Goal: Information Seeking & Learning: Find specific fact

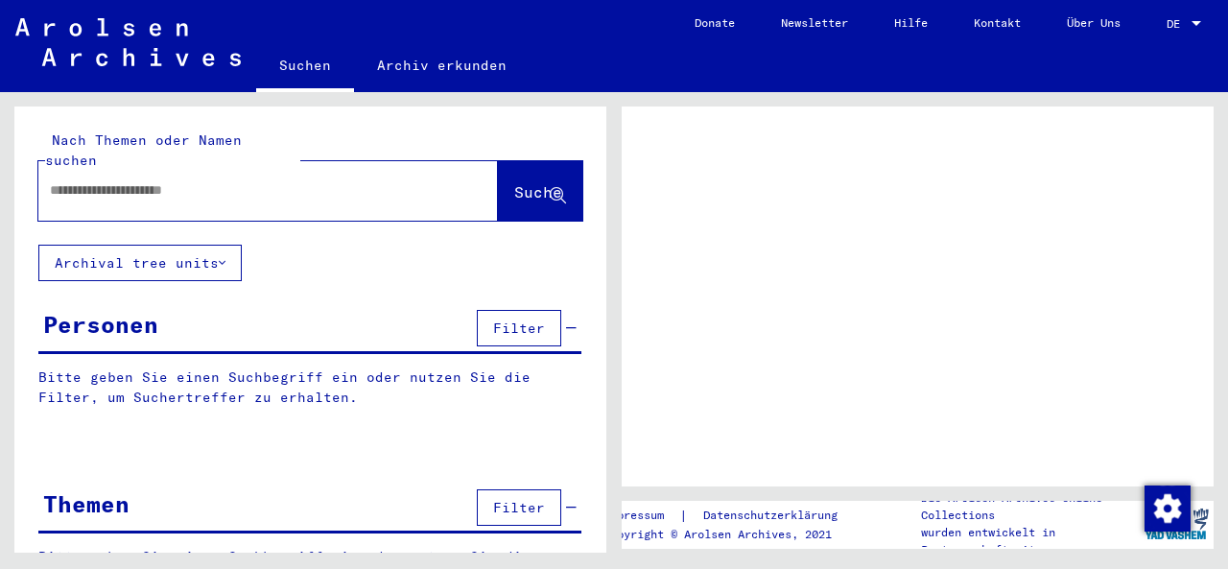
click at [234, 180] on input "text" at bounding box center [251, 190] width 402 height 20
type input "****"
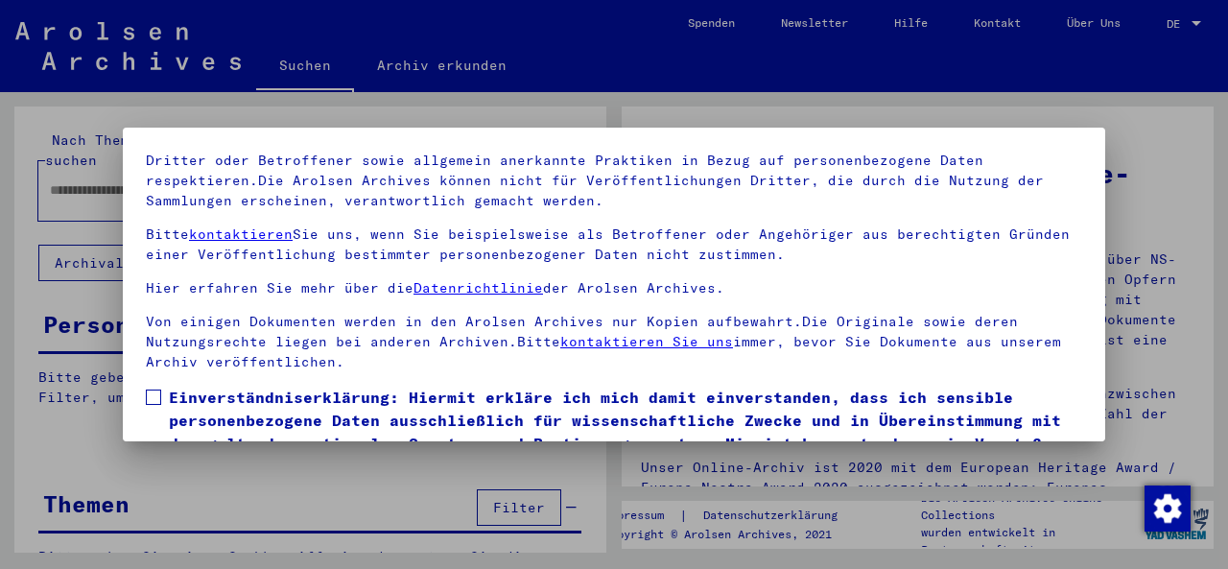
scroll to position [153, 0]
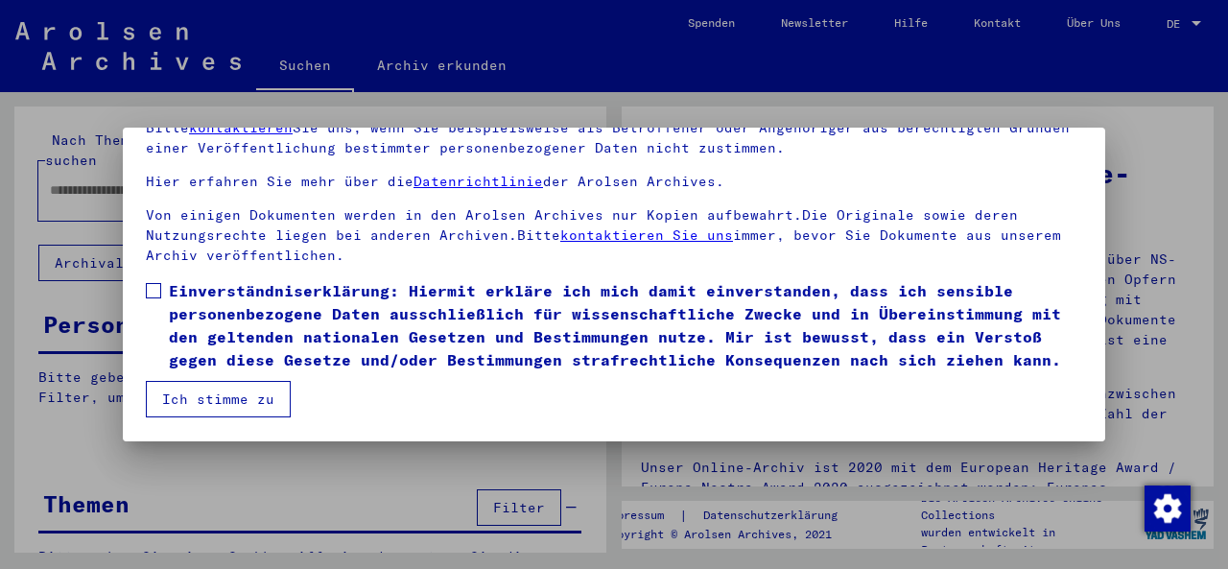
click at [147, 283] on span at bounding box center [153, 290] width 15 height 15
click at [202, 405] on button "Ich stimme zu" at bounding box center [218, 399] width 145 height 36
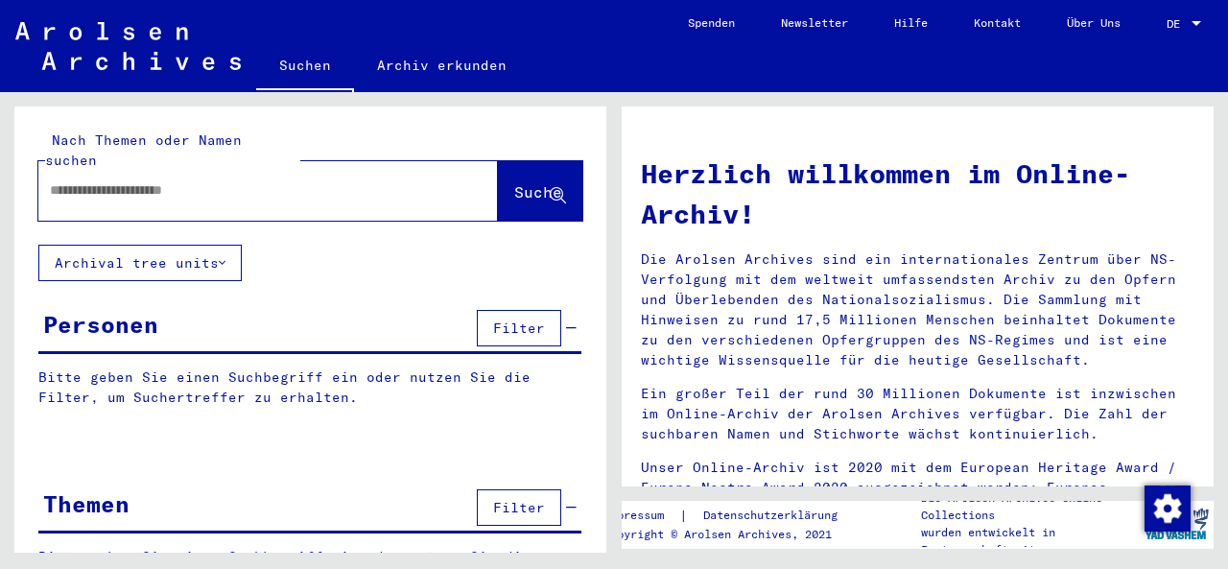
click at [159, 180] on input "text" at bounding box center [245, 190] width 391 height 20
type input "********"
click at [527, 189] on button "Suche" at bounding box center [540, 190] width 84 height 59
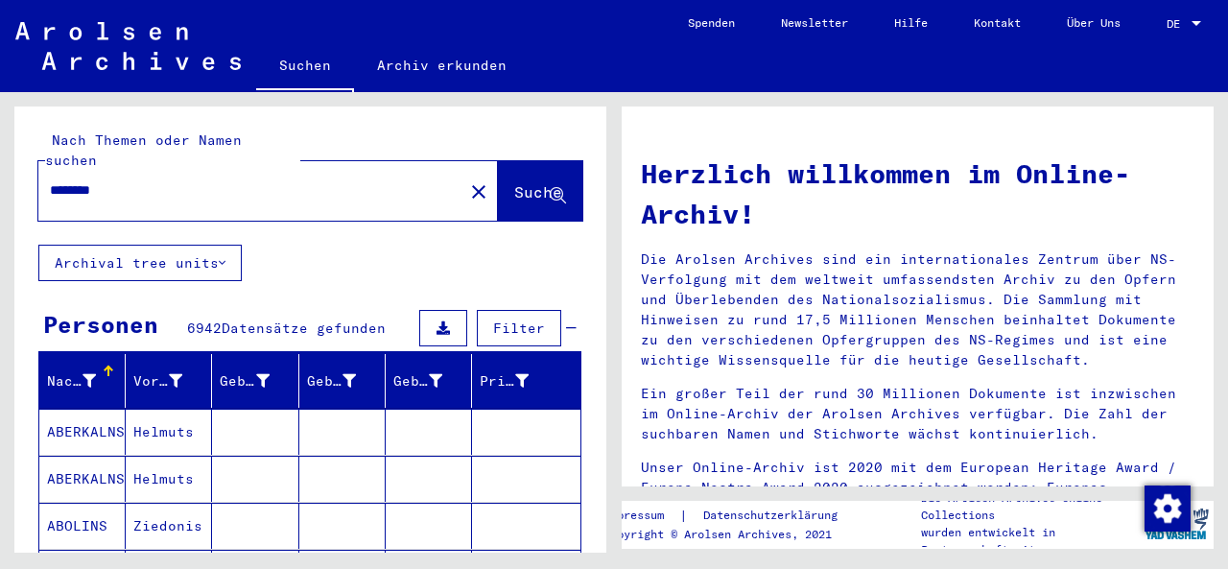
click at [504, 320] on span "Filter" at bounding box center [519, 328] width 52 height 17
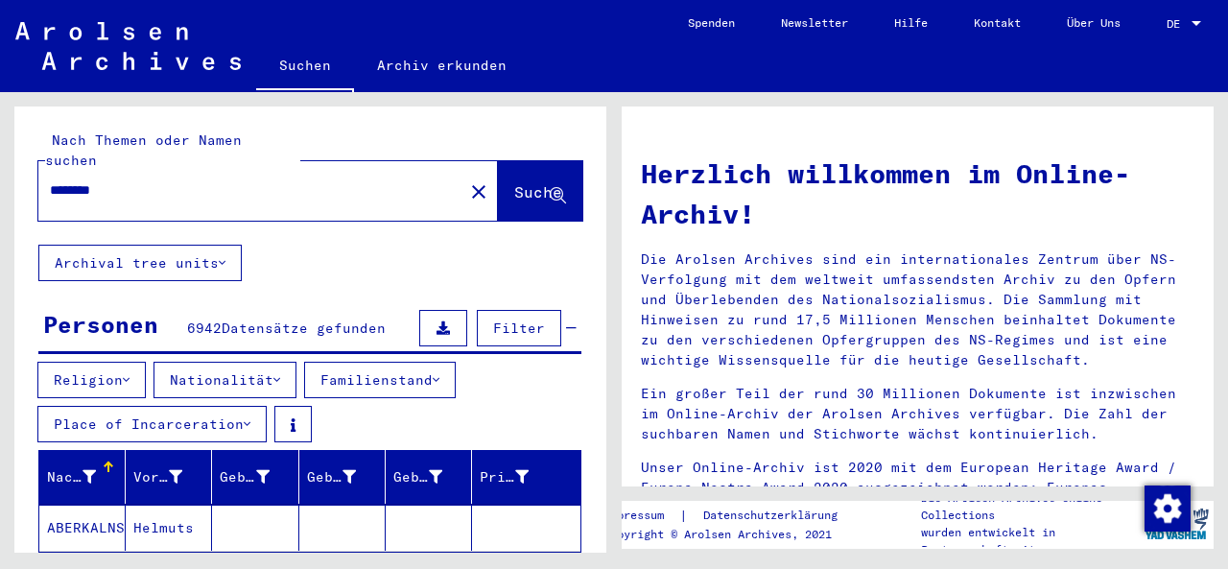
click at [227, 362] on button "Nationalität" at bounding box center [225, 380] width 143 height 36
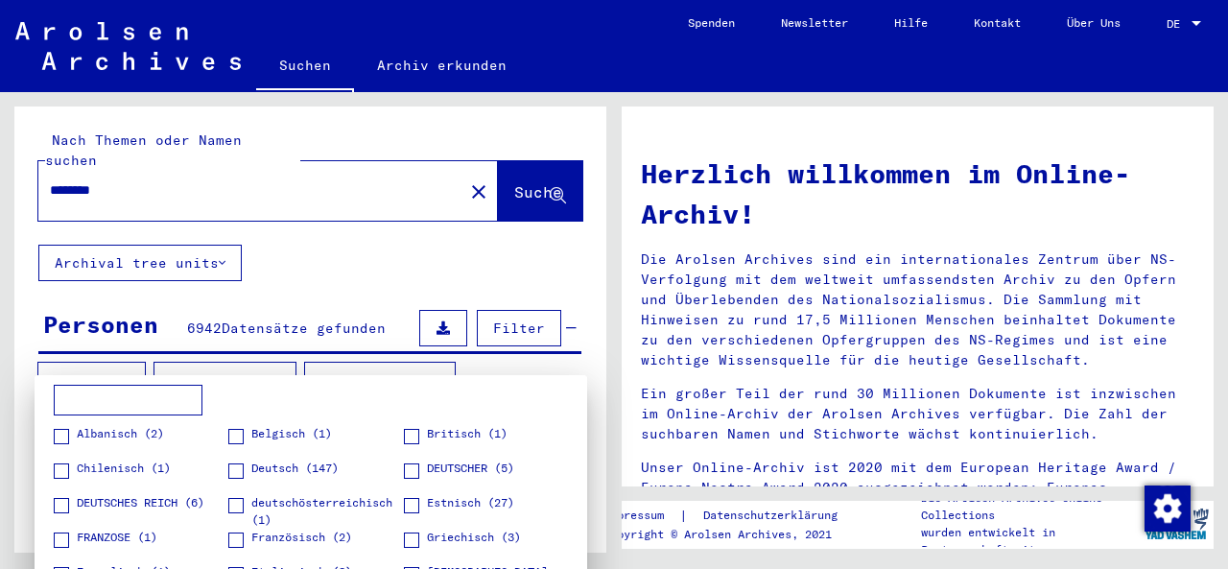
click at [154, 396] on input at bounding box center [128, 400] width 149 height 31
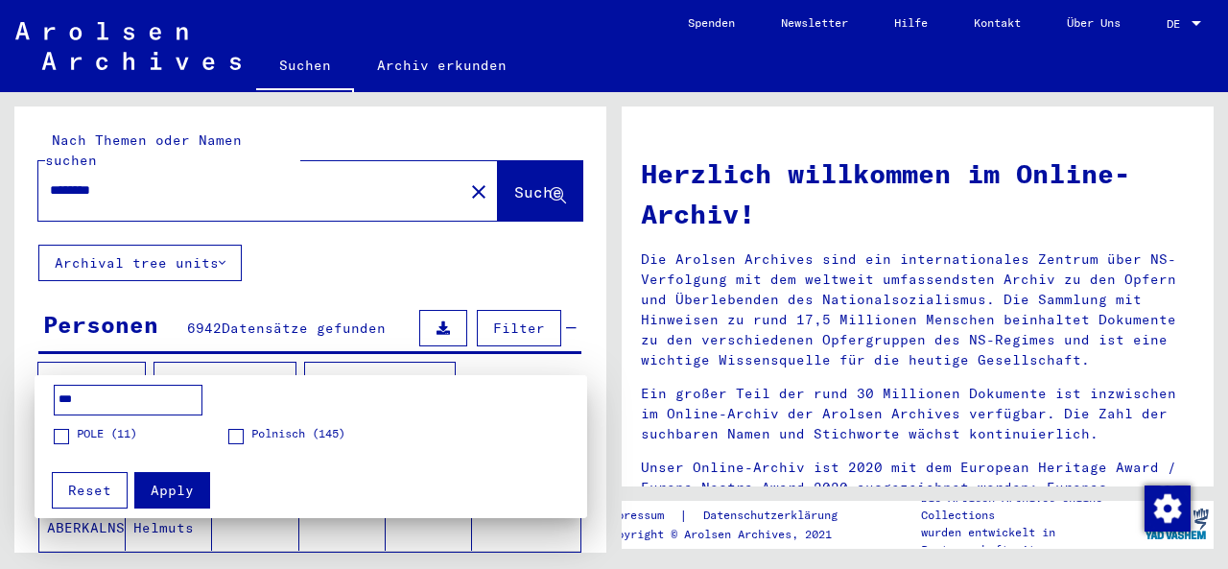
click at [253, 438] on span "Polnisch (145)" at bounding box center [298, 433] width 94 height 17
click at [64, 434] on span at bounding box center [61, 436] width 15 height 15
drag, startPoint x: 123, startPoint y: 397, endPoint x: 43, endPoint y: 403, distance: 79.8
click at [43, 403] on mat-card "*** POLE (11) Polnisch (145) Apply Reset" at bounding box center [311, 446] width 553 height 143
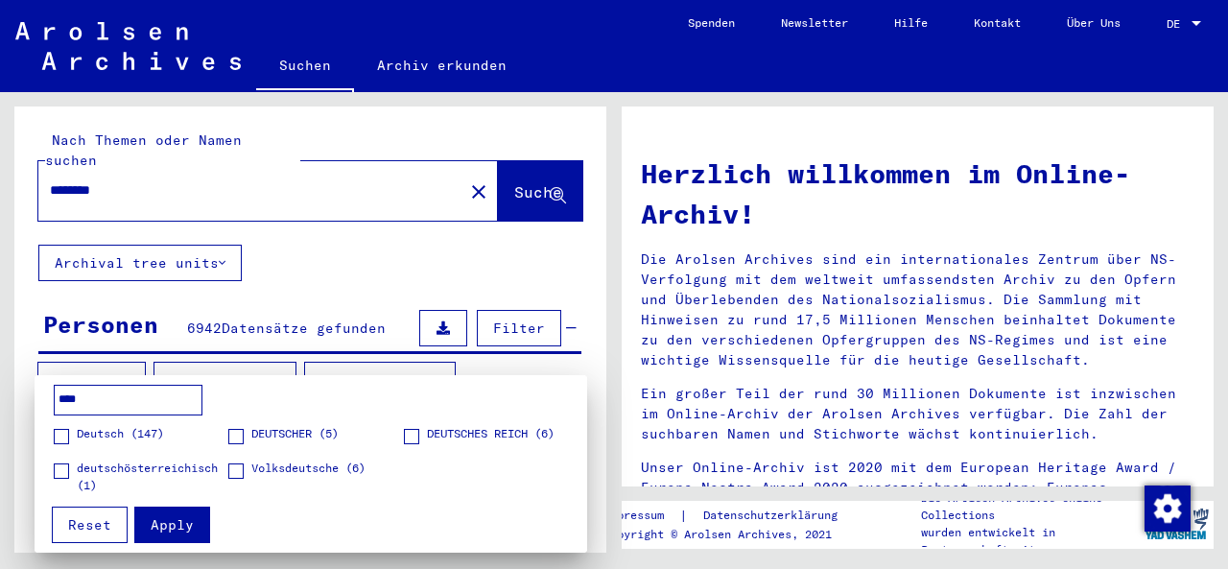
type input "****"
click at [90, 438] on span "Deutsch (147)" at bounding box center [120, 433] width 87 height 17
click at [168, 532] on span "Apply" at bounding box center [172, 524] width 43 height 17
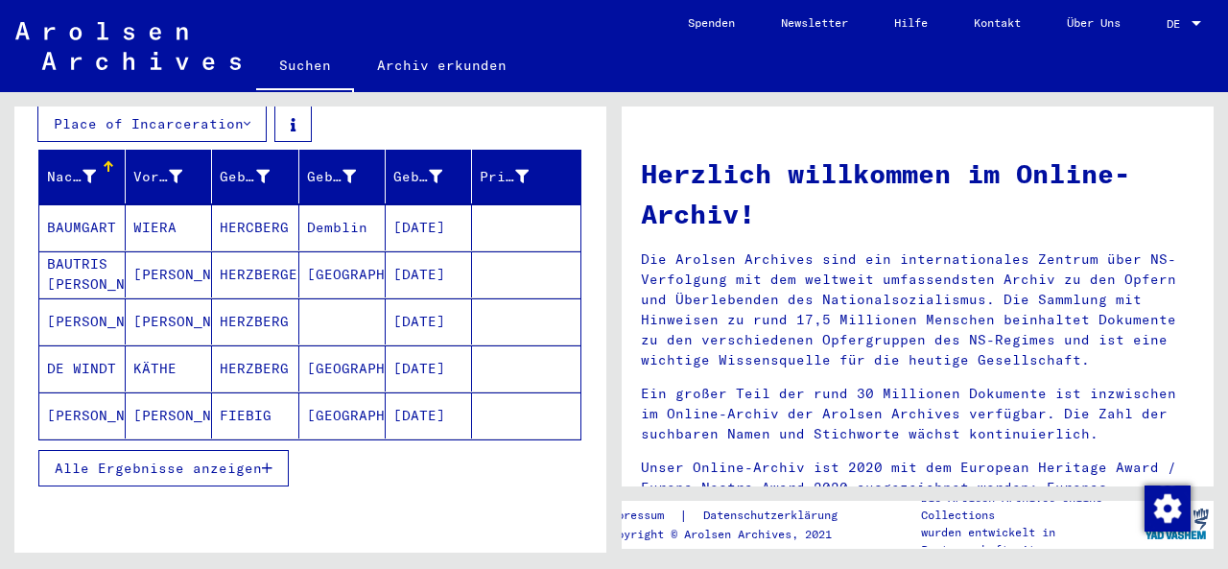
scroll to position [312, 0]
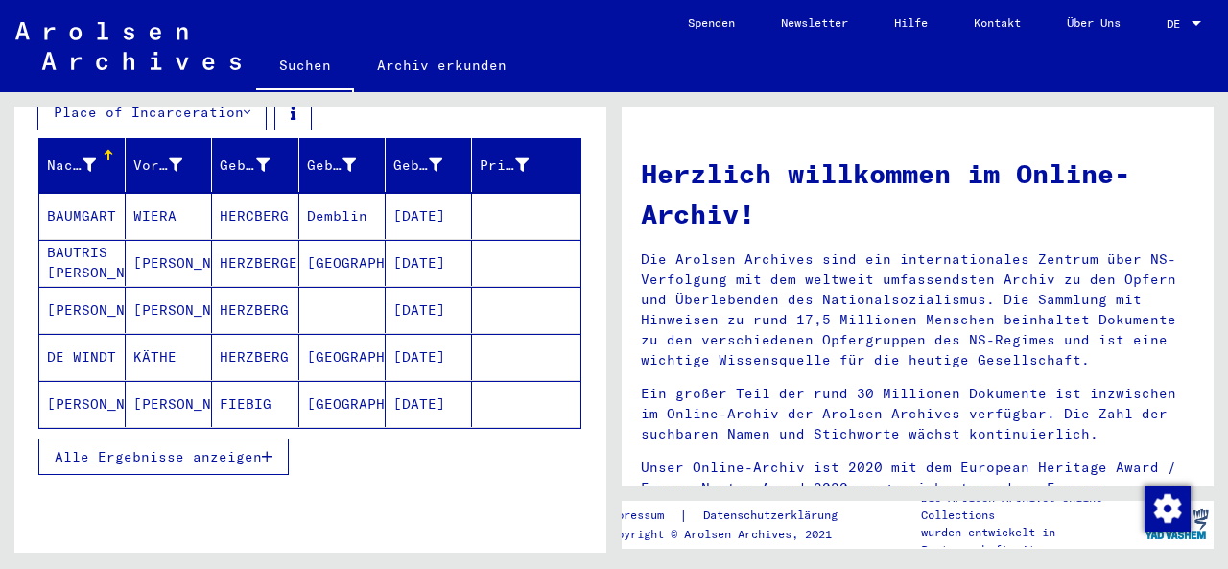
click at [226, 448] on button "Alle Ergebnisse anzeigen" at bounding box center [163, 456] width 250 height 36
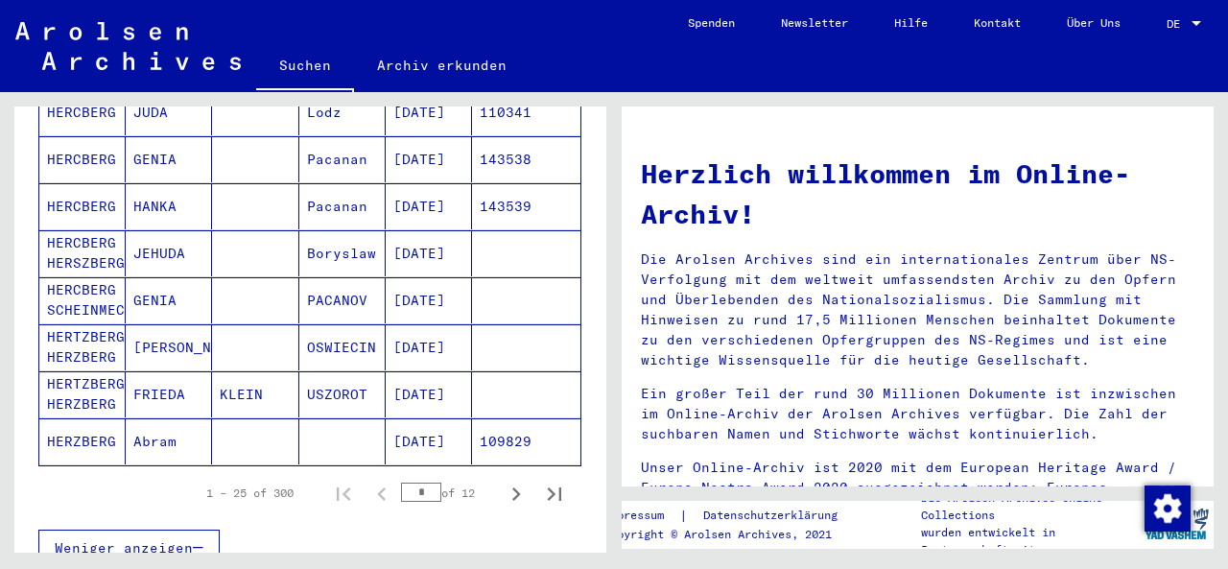
scroll to position [1223, 0]
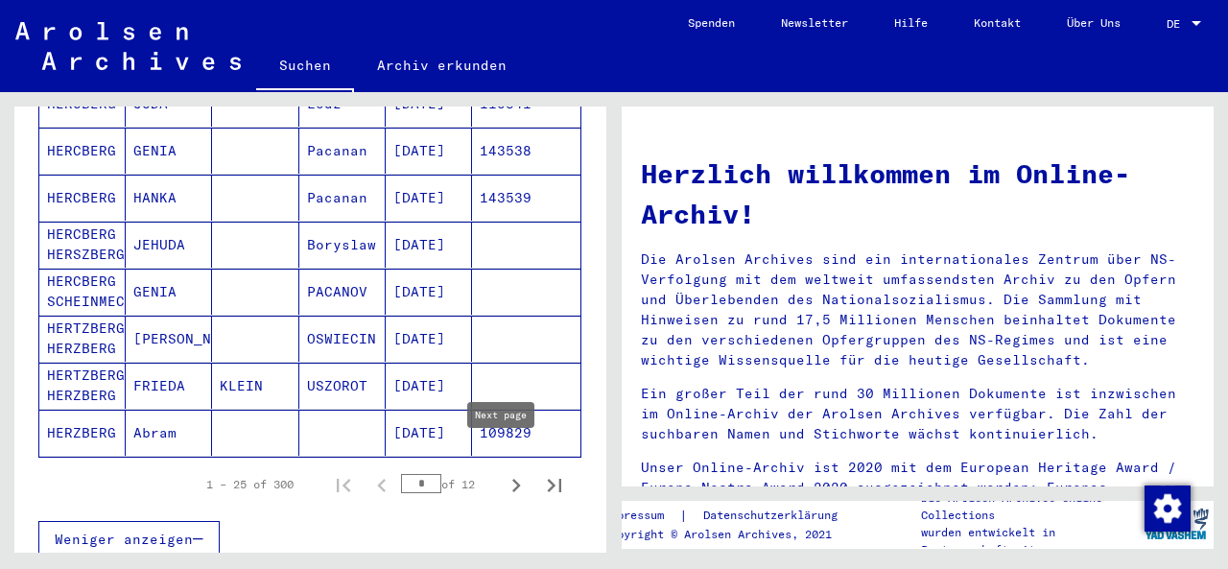
click at [512, 479] on icon "Next page" at bounding box center [516, 485] width 9 height 13
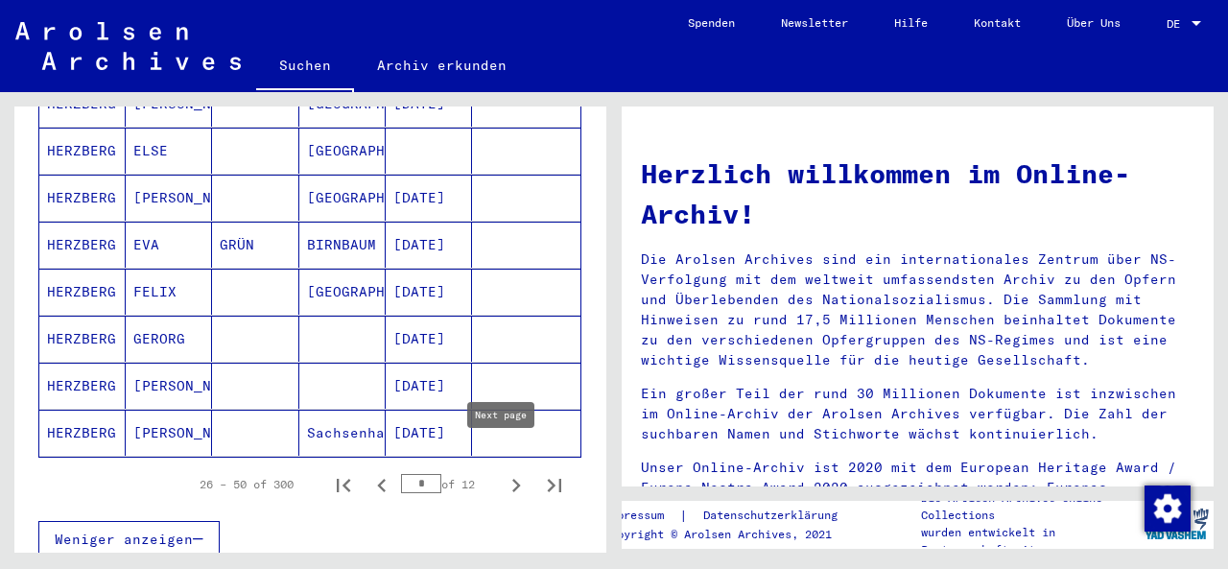
click at [507, 472] on icon "Next page" at bounding box center [516, 485] width 27 height 27
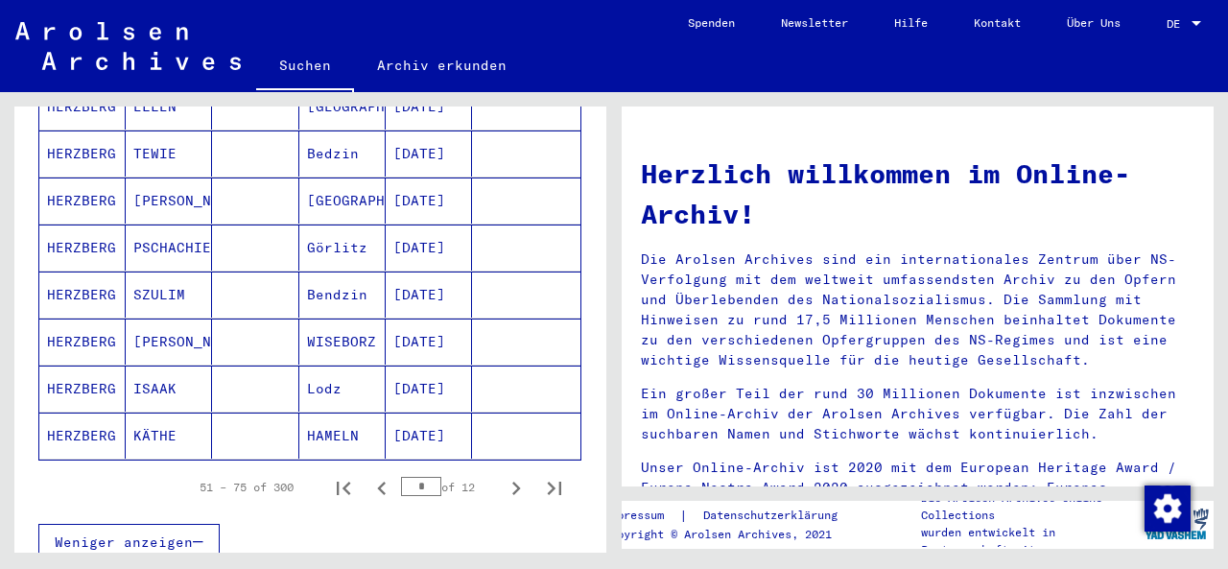
scroll to position [1247, 0]
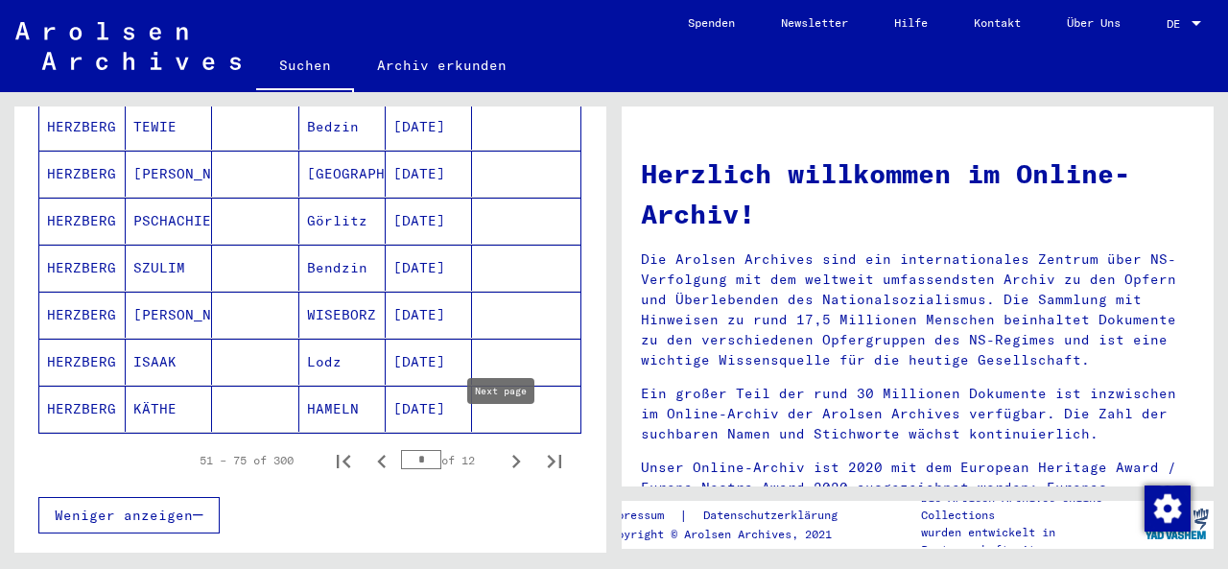
click at [503, 448] on icon "Next page" at bounding box center [516, 461] width 27 height 27
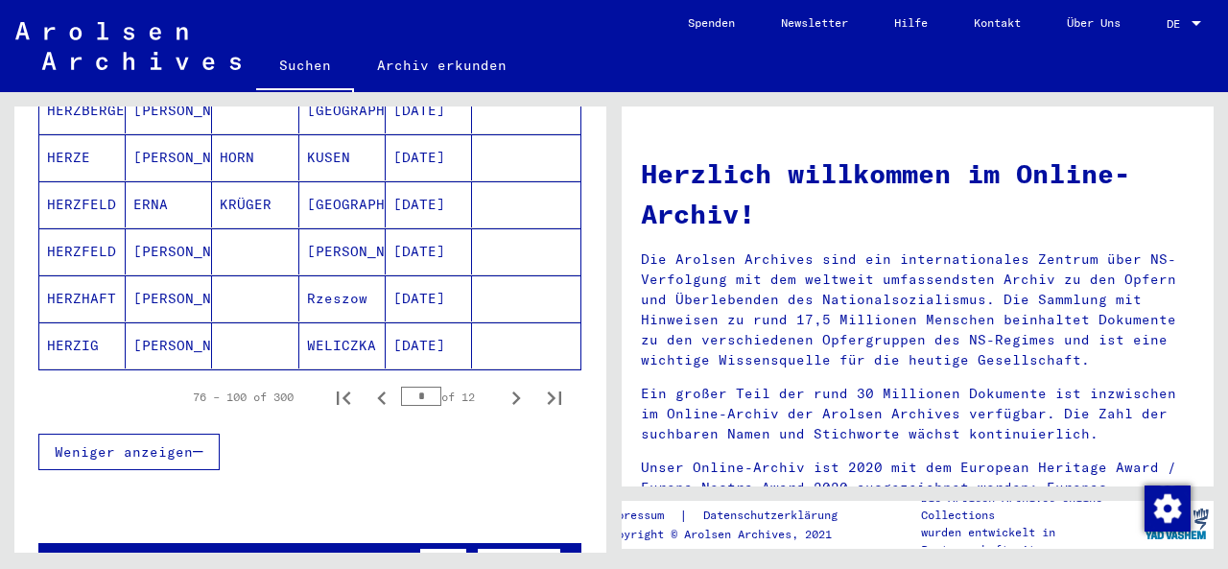
scroll to position [1319, 0]
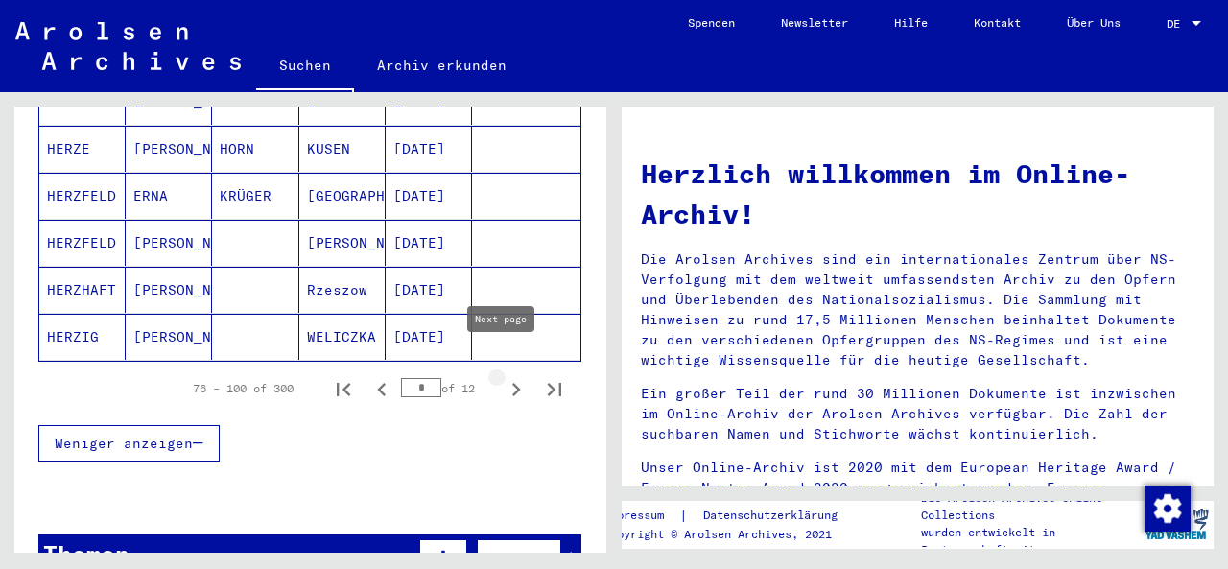
click at [503, 376] on icon "Next page" at bounding box center [516, 389] width 27 height 27
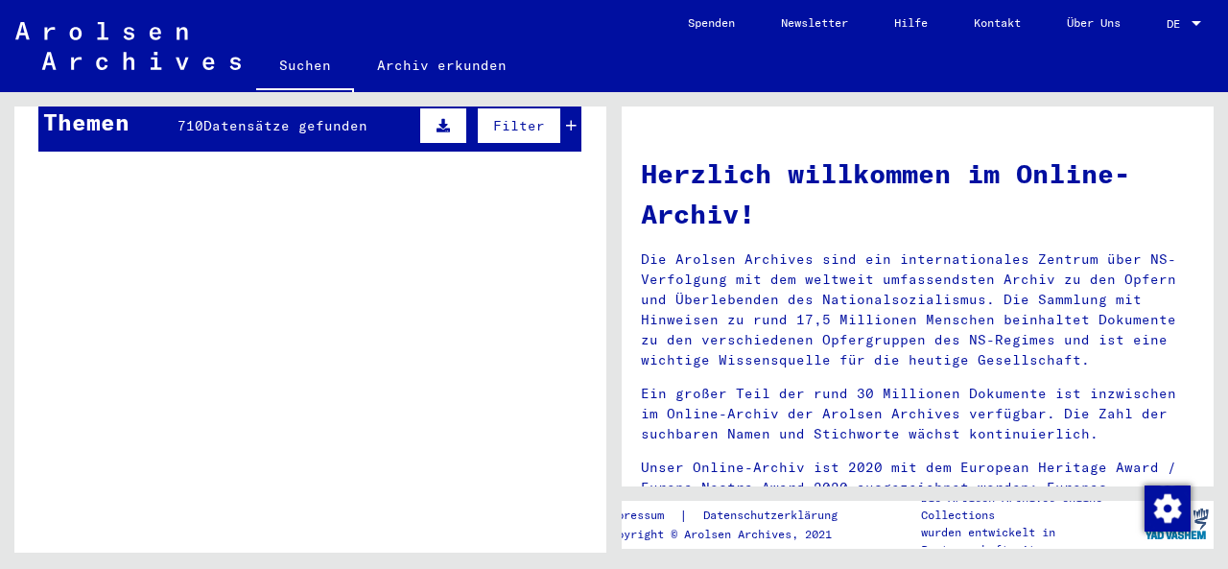
scroll to position [1511, 0]
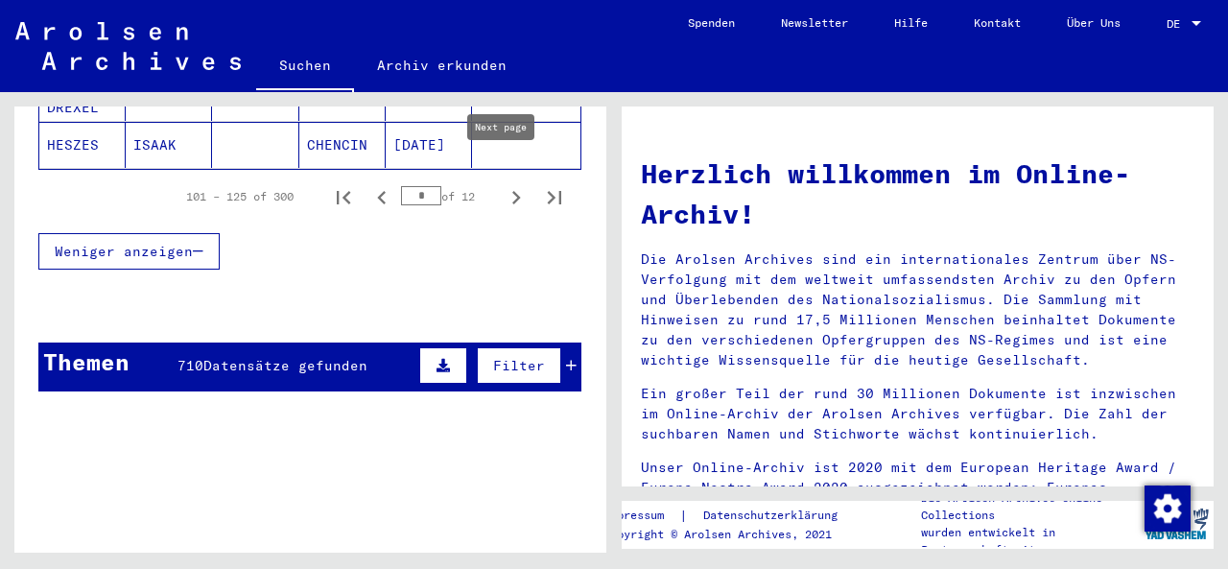
click at [503, 184] on icon "Next page" at bounding box center [516, 197] width 27 height 27
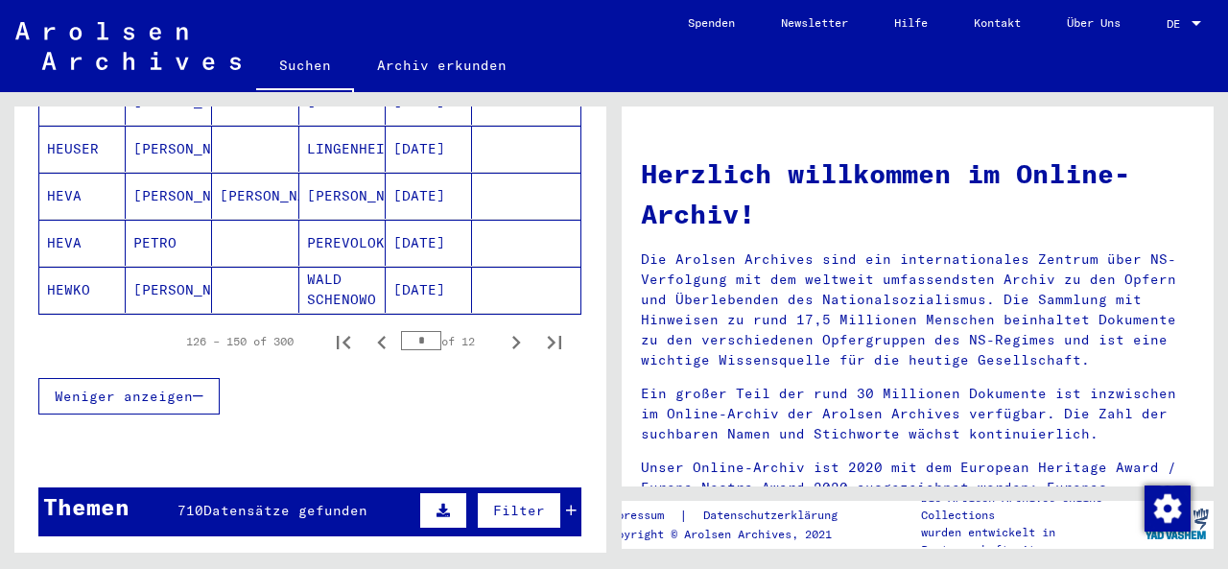
scroll to position [1367, 0]
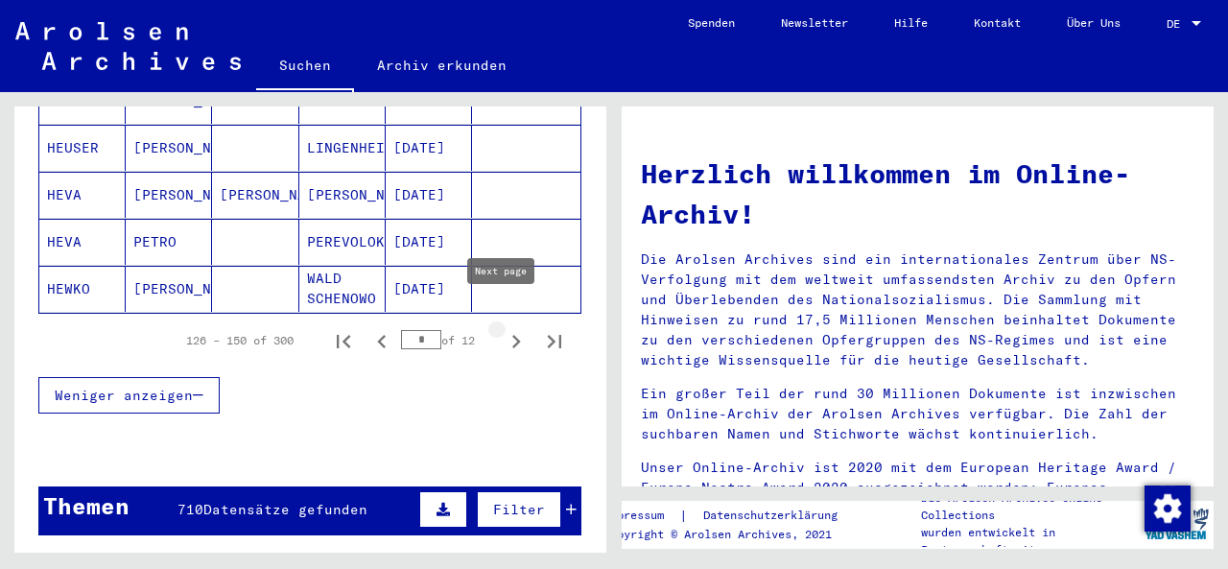
click at [504, 328] on icon "Next page" at bounding box center [516, 341] width 27 height 27
type input "*"
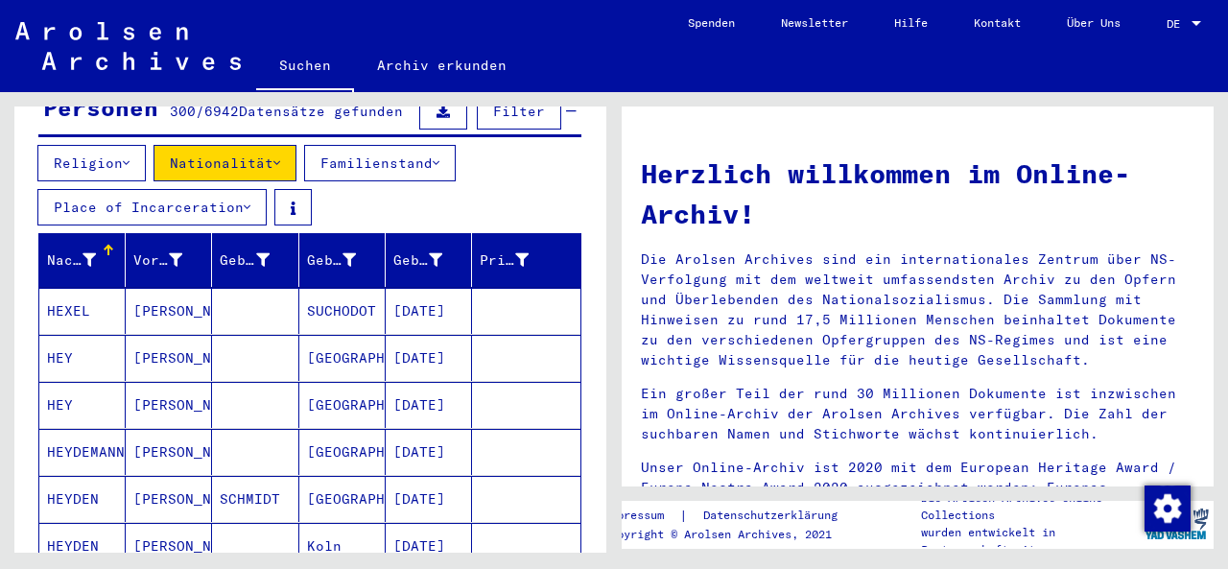
scroll to position [216, 0]
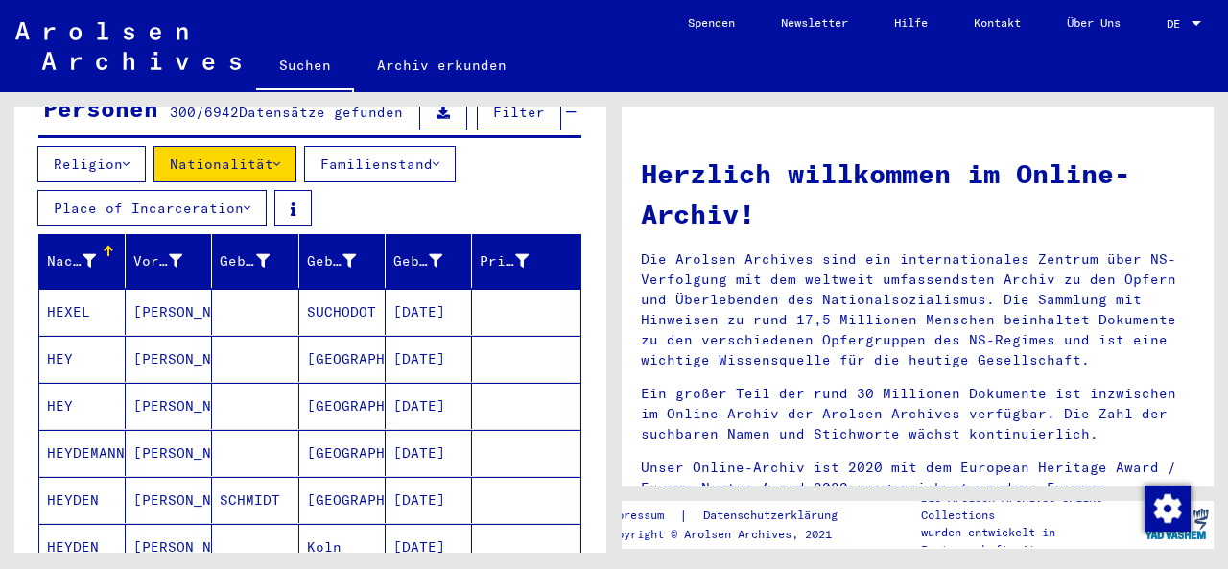
click at [75, 164] on button "Religion" at bounding box center [91, 164] width 108 height 36
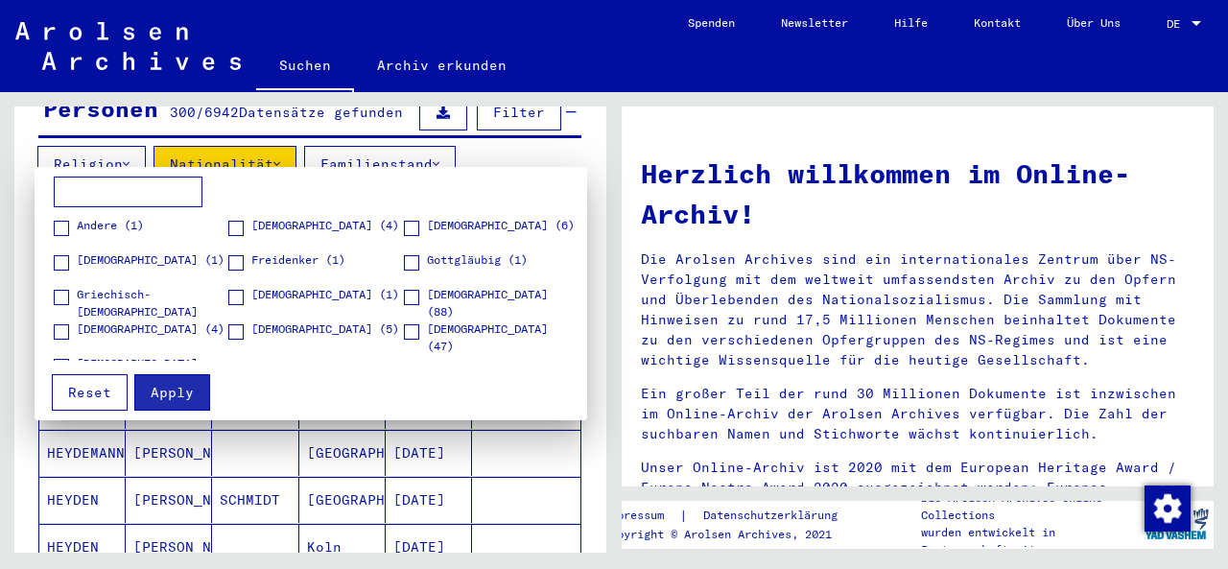
click at [404, 300] on span at bounding box center [411, 297] width 15 height 15
click at [196, 396] on button "Apply" at bounding box center [172, 392] width 76 height 36
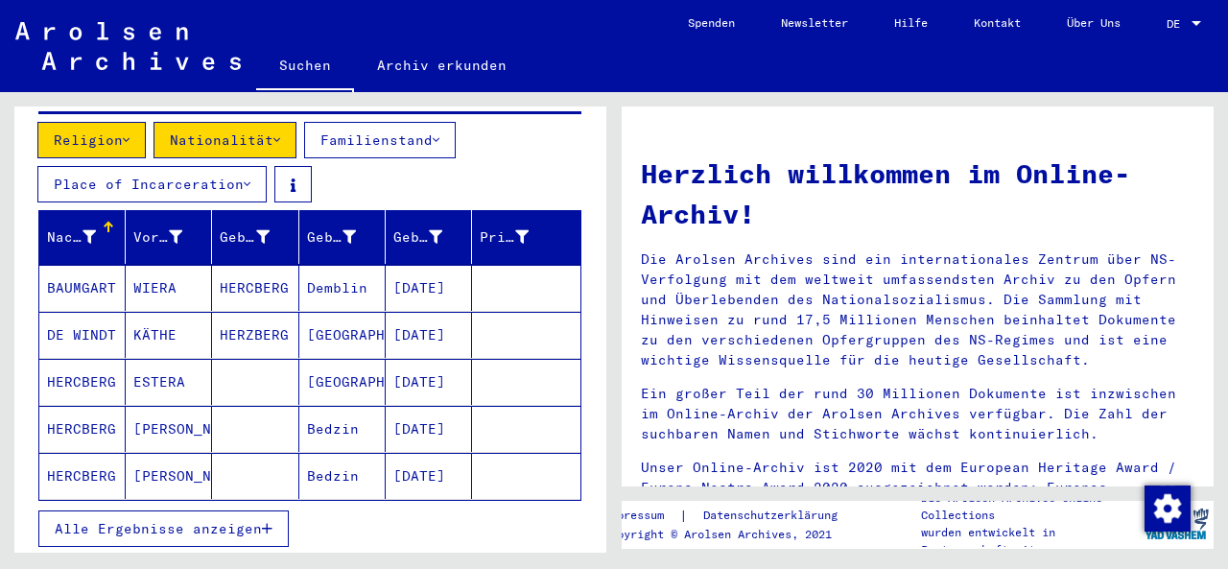
scroll to position [264, 0]
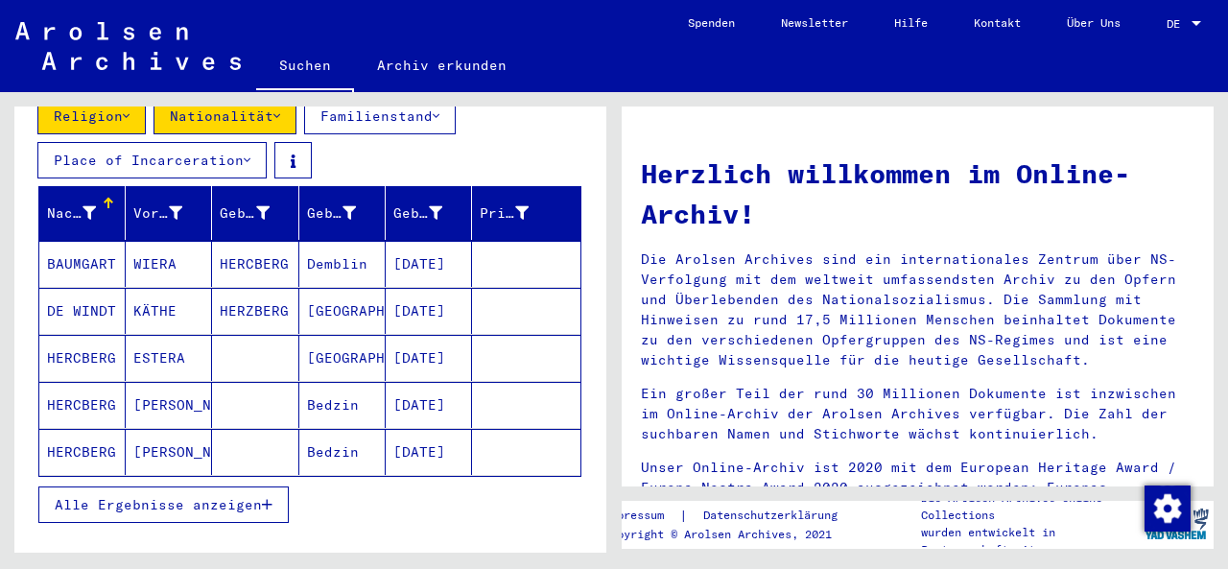
click at [240, 496] on button "Alle Ergebnisse anzeigen" at bounding box center [163, 504] width 250 height 36
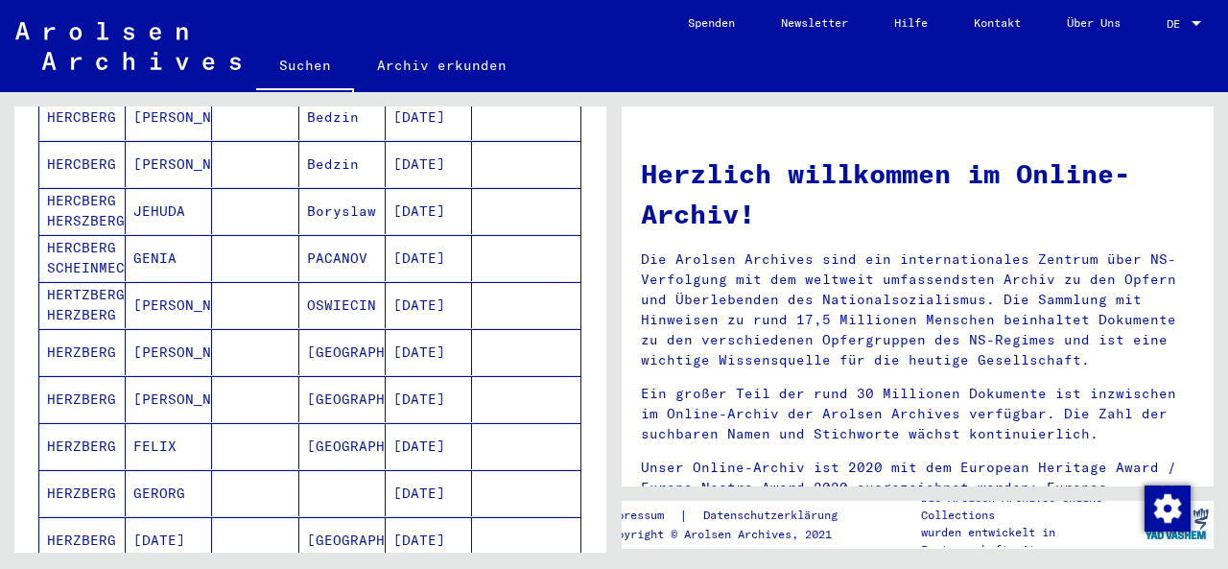
scroll to position [0, 0]
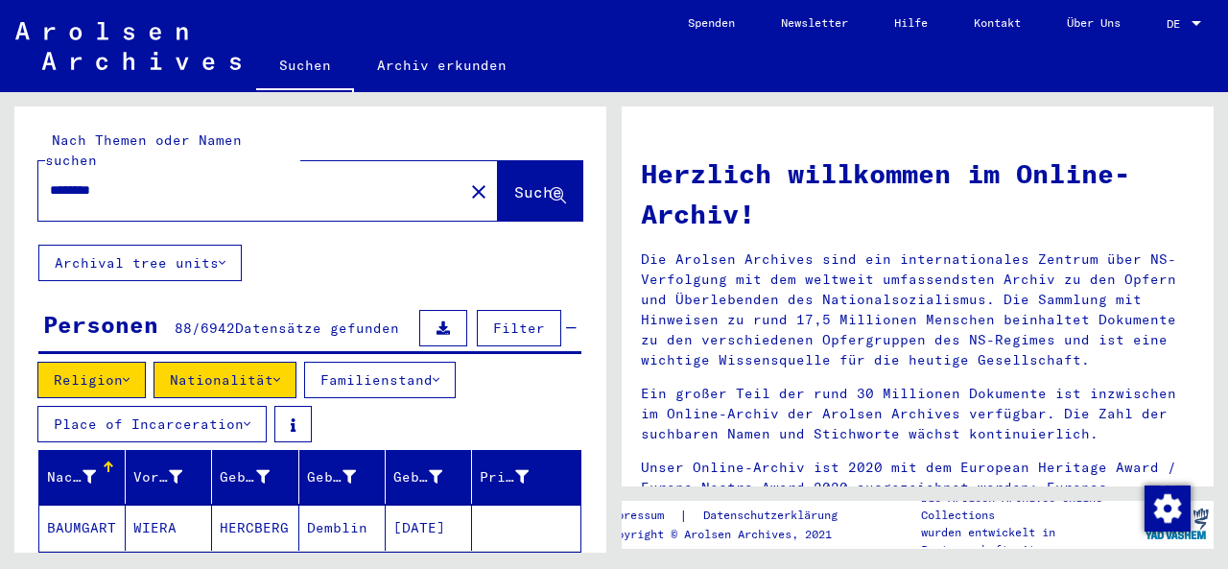
click at [185, 180] on input "********" at bounding box center [245, 190] width 391 height 20
type input "**********"
click at [550, 188] on icon at bounding box center [558, 196] width 16 height 16
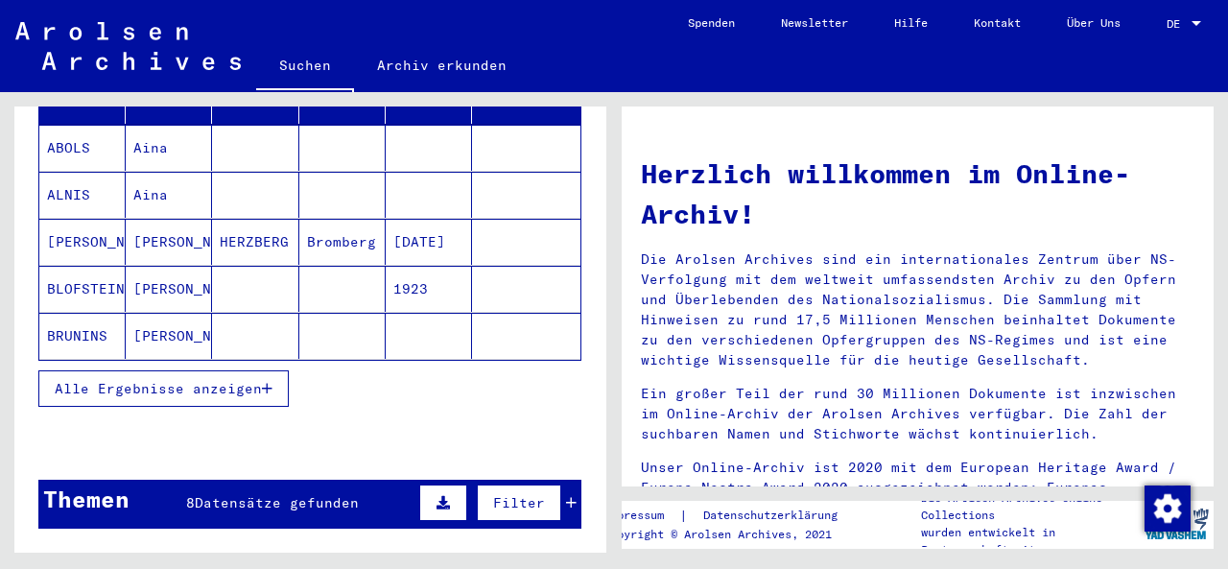
scroll to position [384, 0]
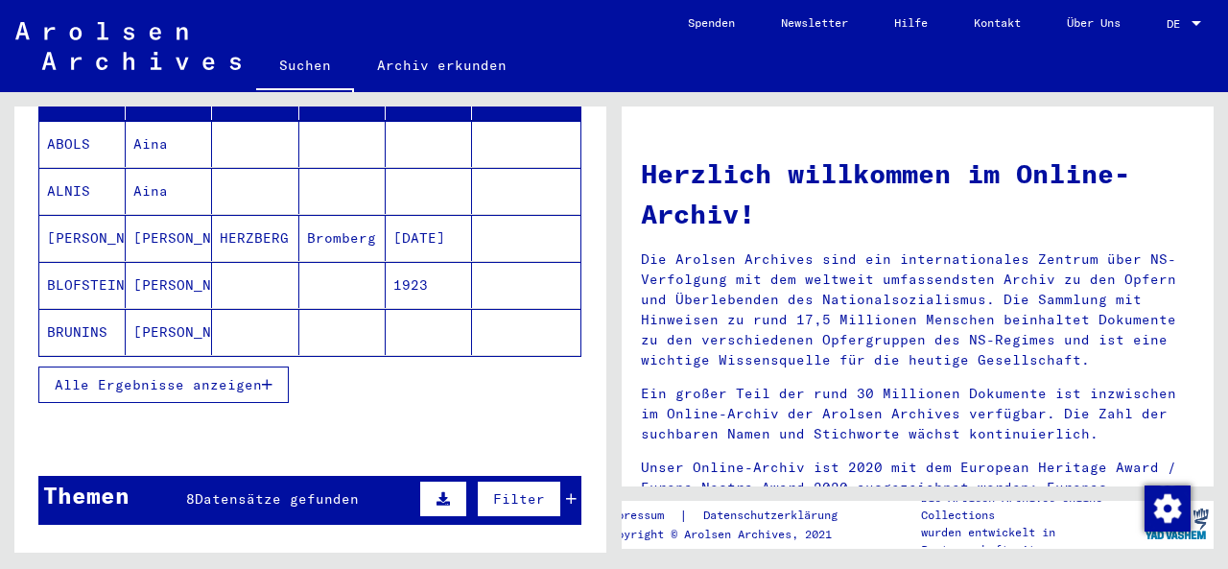
click at [242, 376] on span "Alle Ergebnisse anzeigen" at bounding box center [158, 384] width 207 height 17
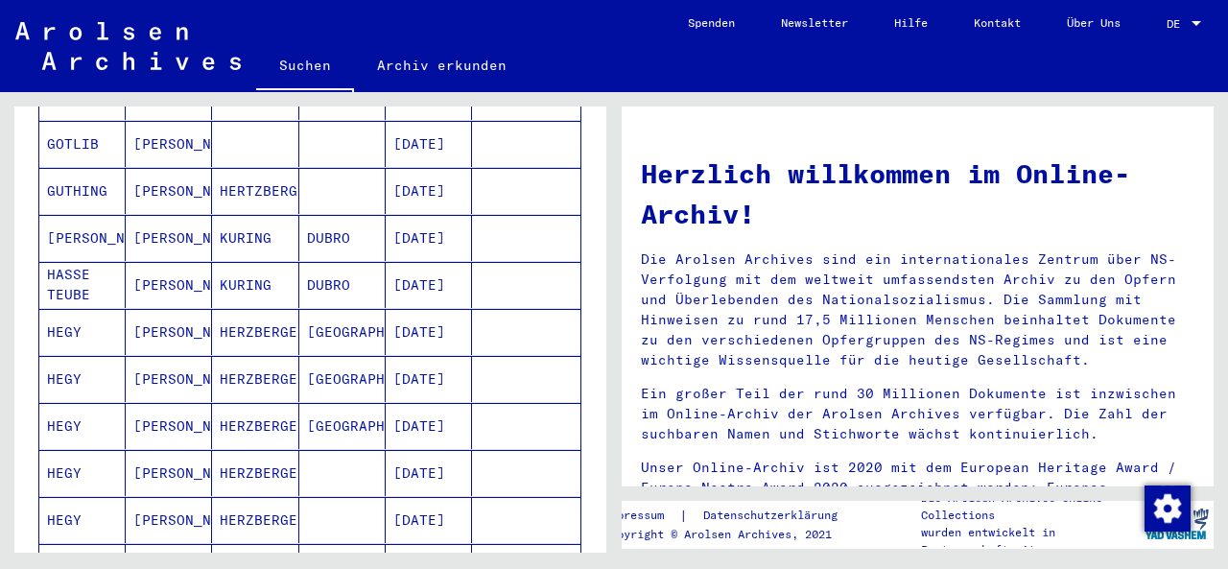
scroll to position [768, 0]
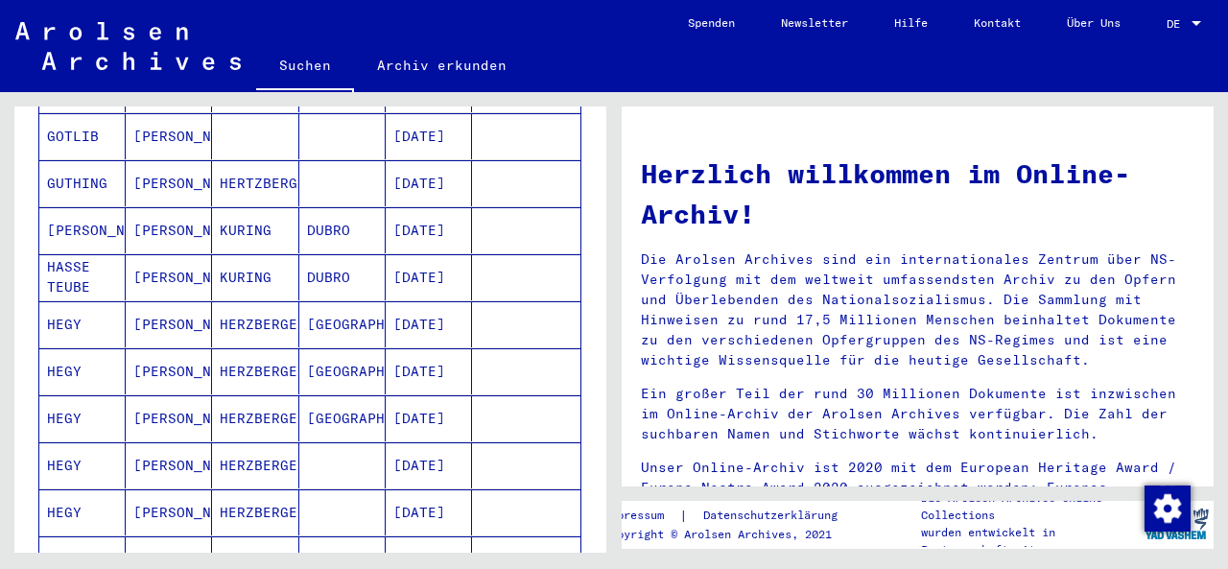
click at [269, 442] on mat-cell "HERZBERGER" at bounding box center [255, 465] width 86 height 46
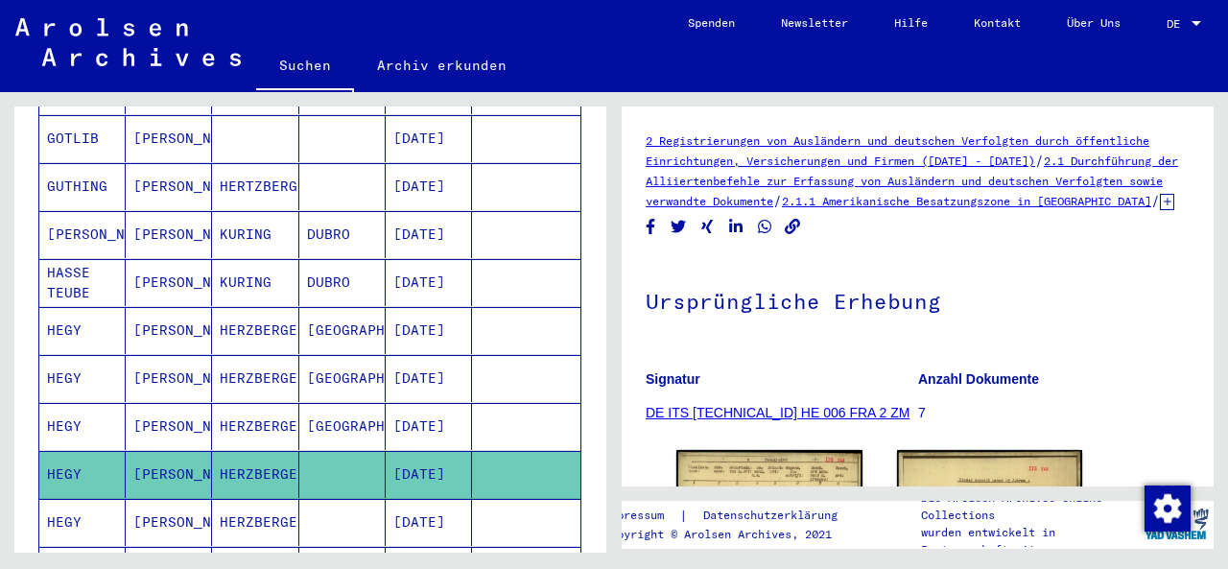
click at [299, 307] on mat-cell "[GEOGRAPHIC_DATA]" at bounding box center [342, 330] width 86 height 47
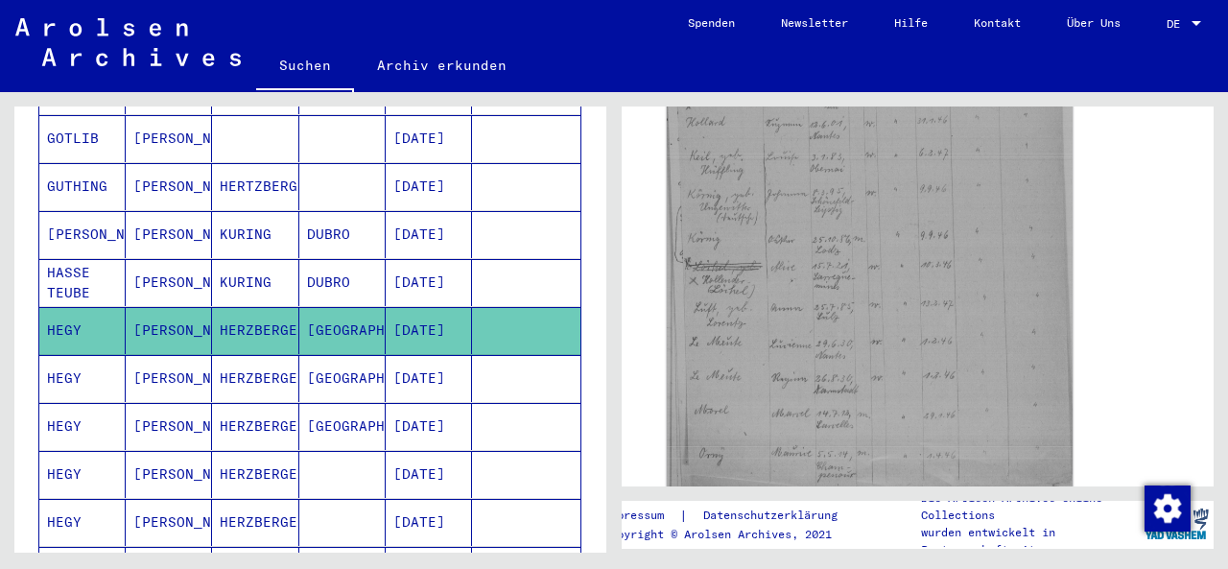
scroll to position [672, 0]
click at [921, 318] on img at bounding box center [870, 246] width 406 height 566
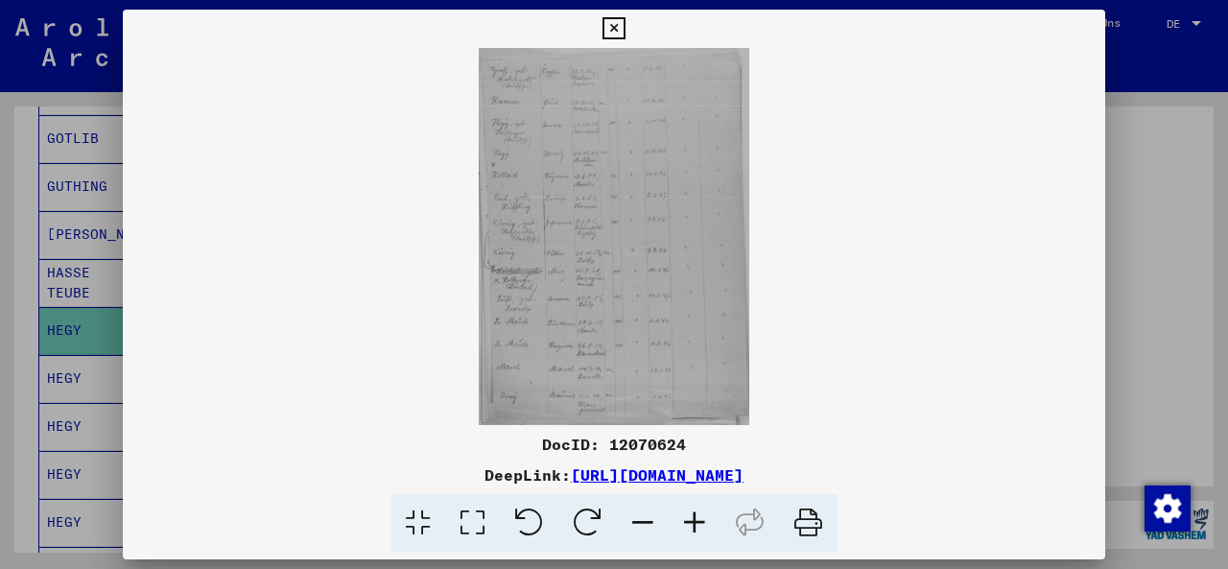
click at [613, 24] on icon at bounding box center [614, 28] width 22 height 23
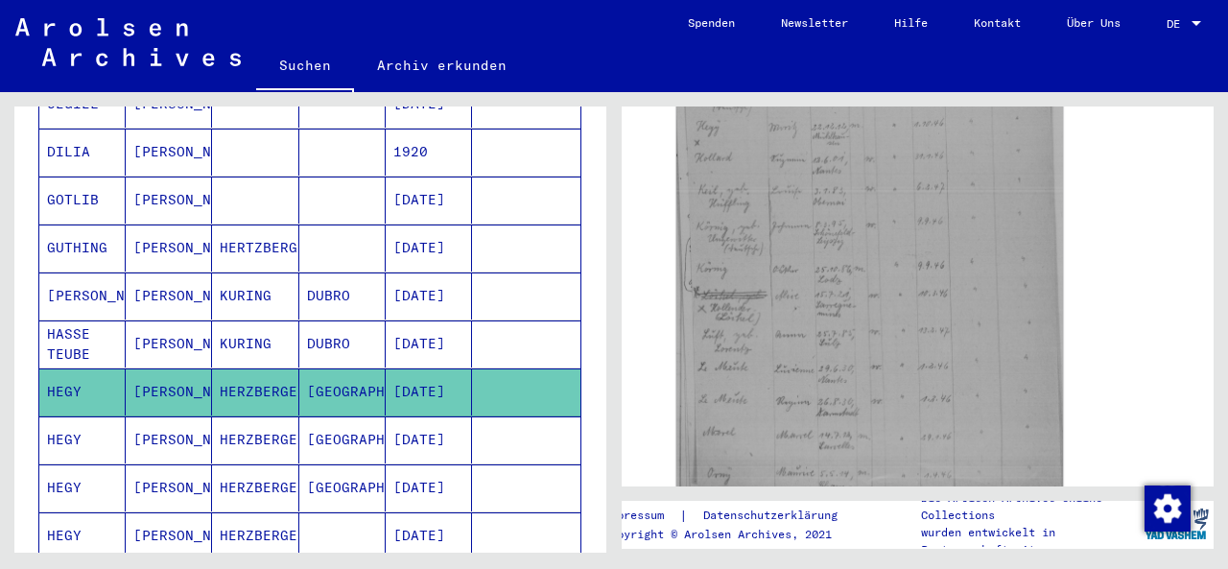
scroll to position [701, 0]
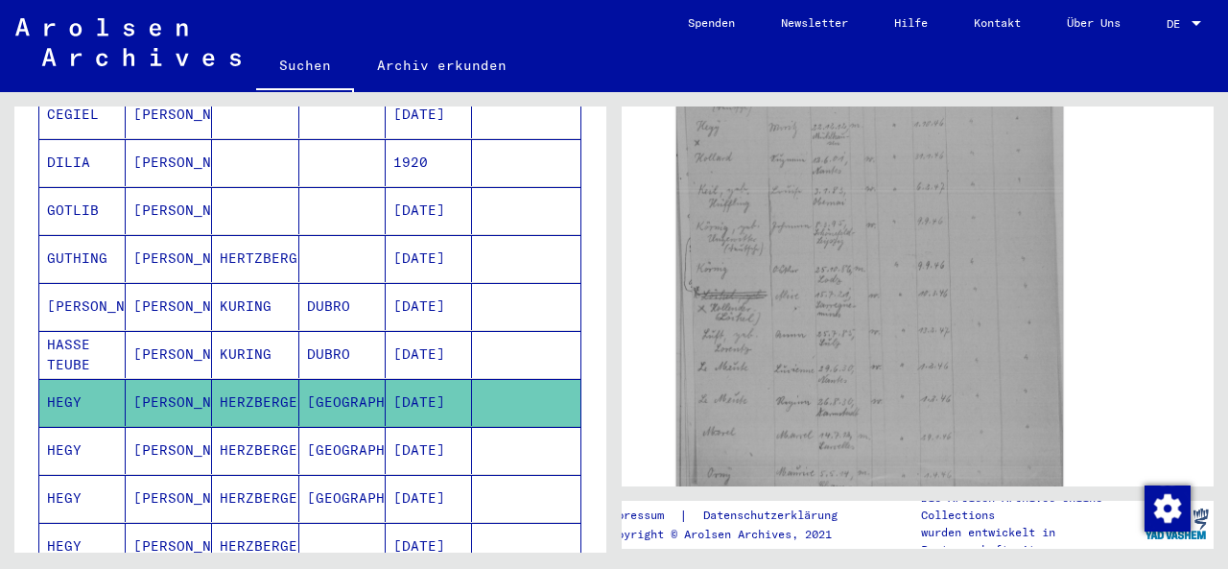
click at [438, 427] on mat-cell "[DATE]" at bounding box center [429, 450] width 86 height 47
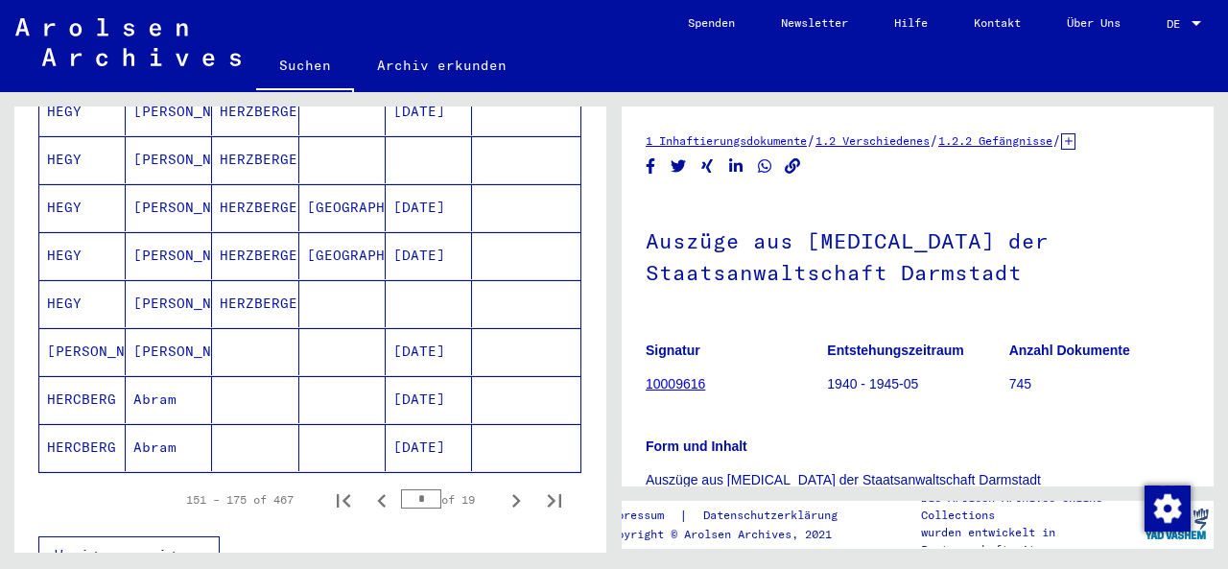
scroll to position [1253, 0]
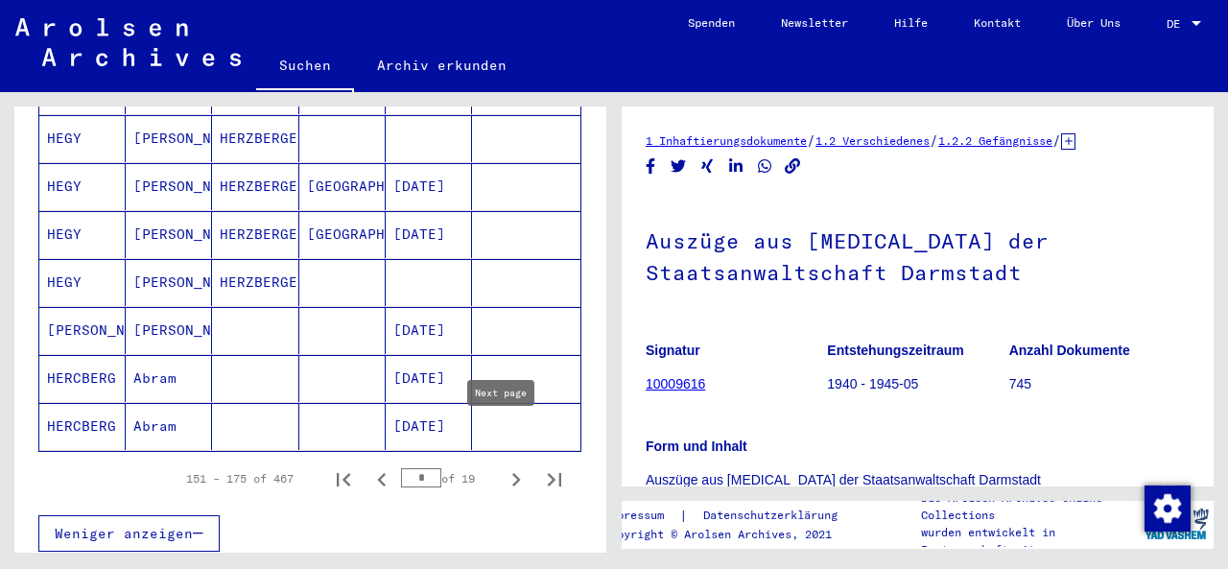
click at [512, 473] on icon "Next page" at bounding box center [516, 479] width 9 height 13
type input "*"
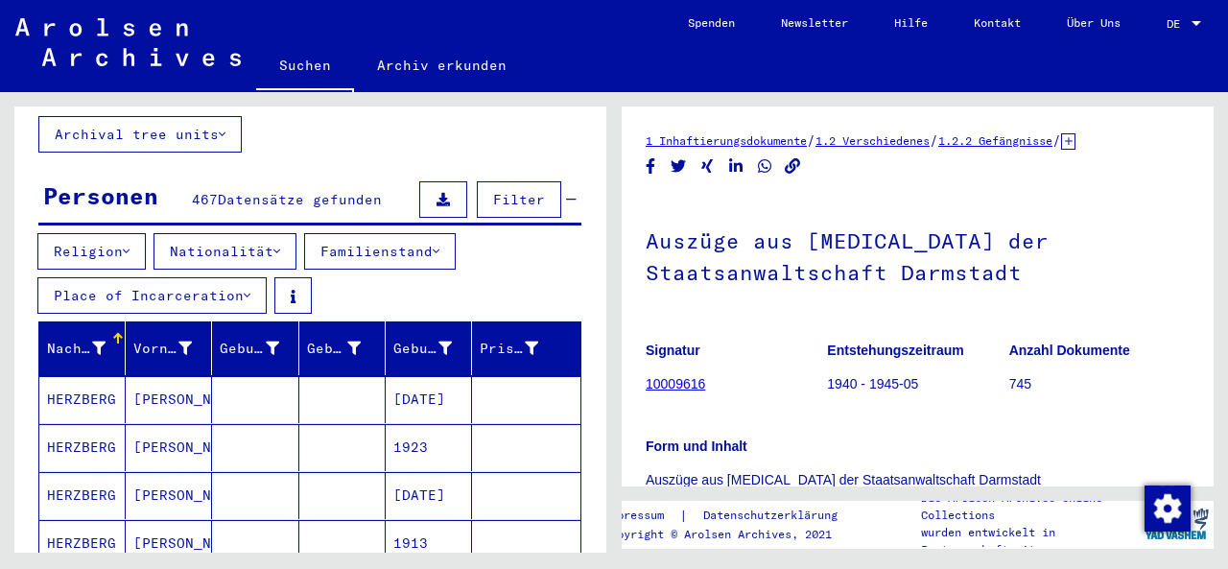
scroll to position [0, 0]
